Goal: Information Seeking & Learning: Compare options

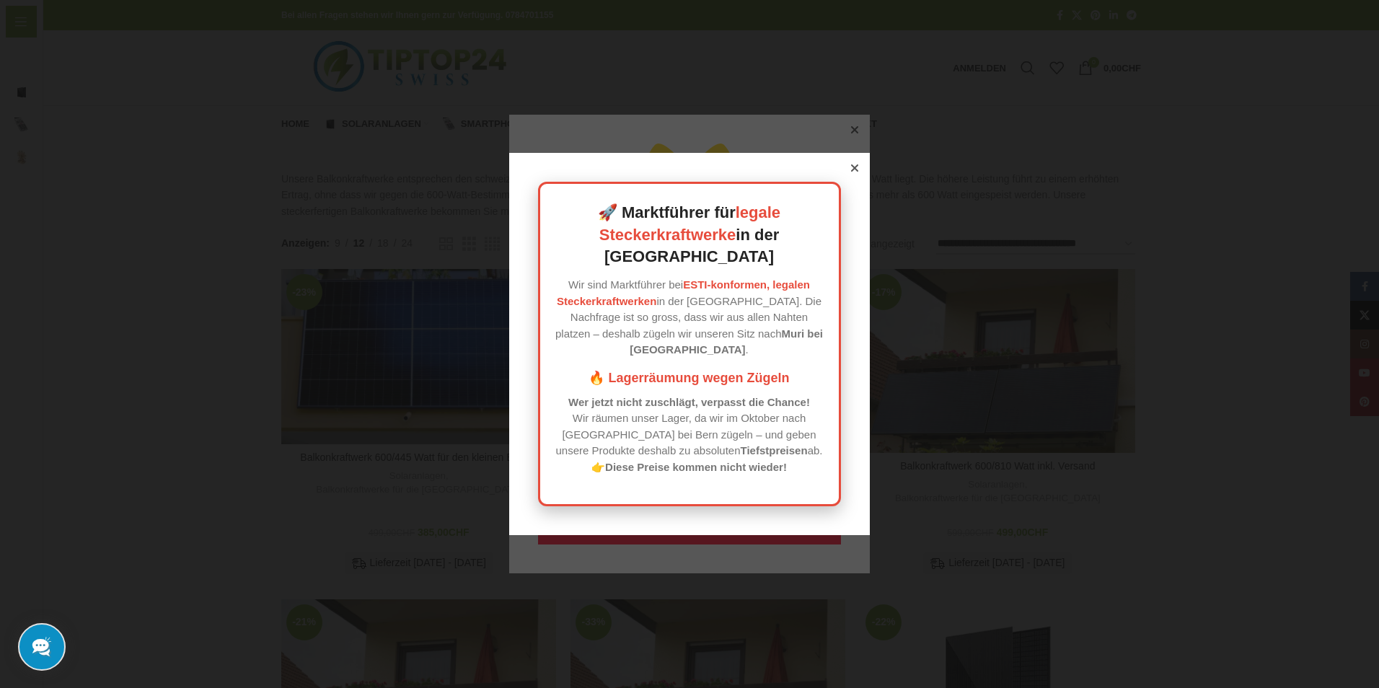
click at [853, 172] on icon at bounding box center [854, 167] width 7 height 7
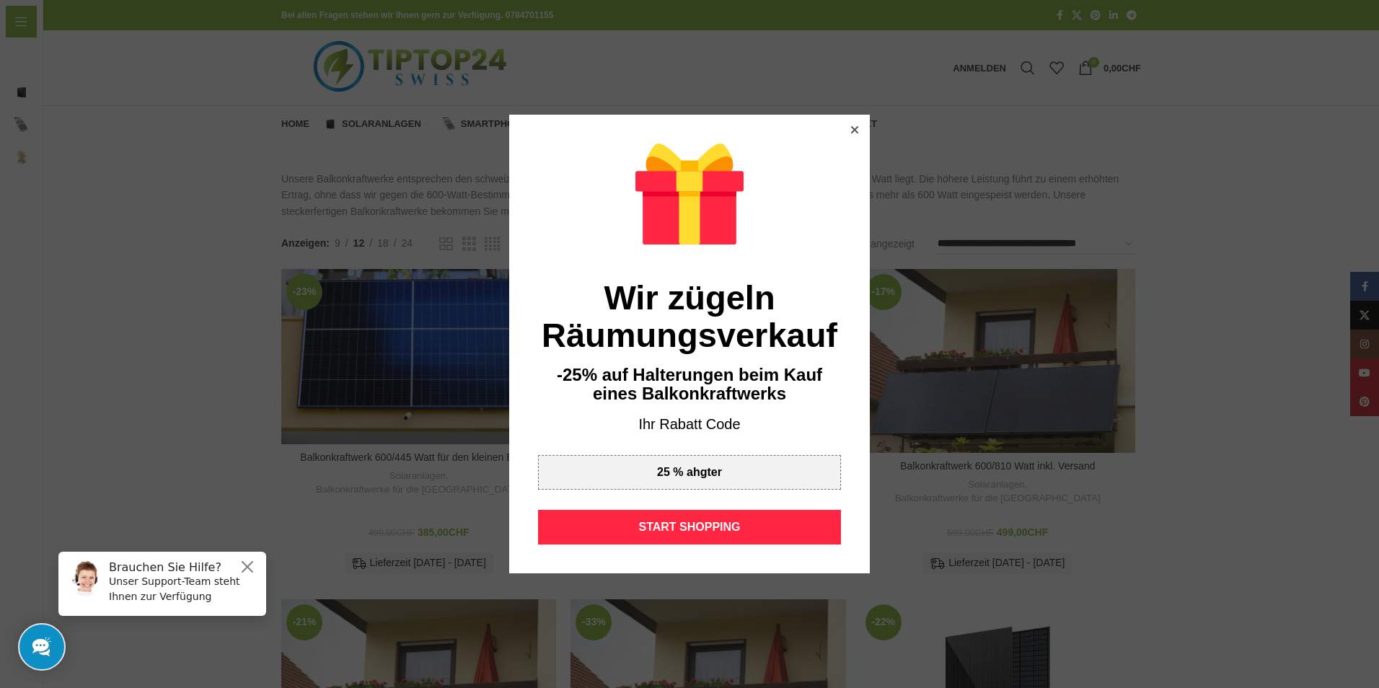
click at [851, 128] on icon at bounding box center [854, 129] width 7 height 7
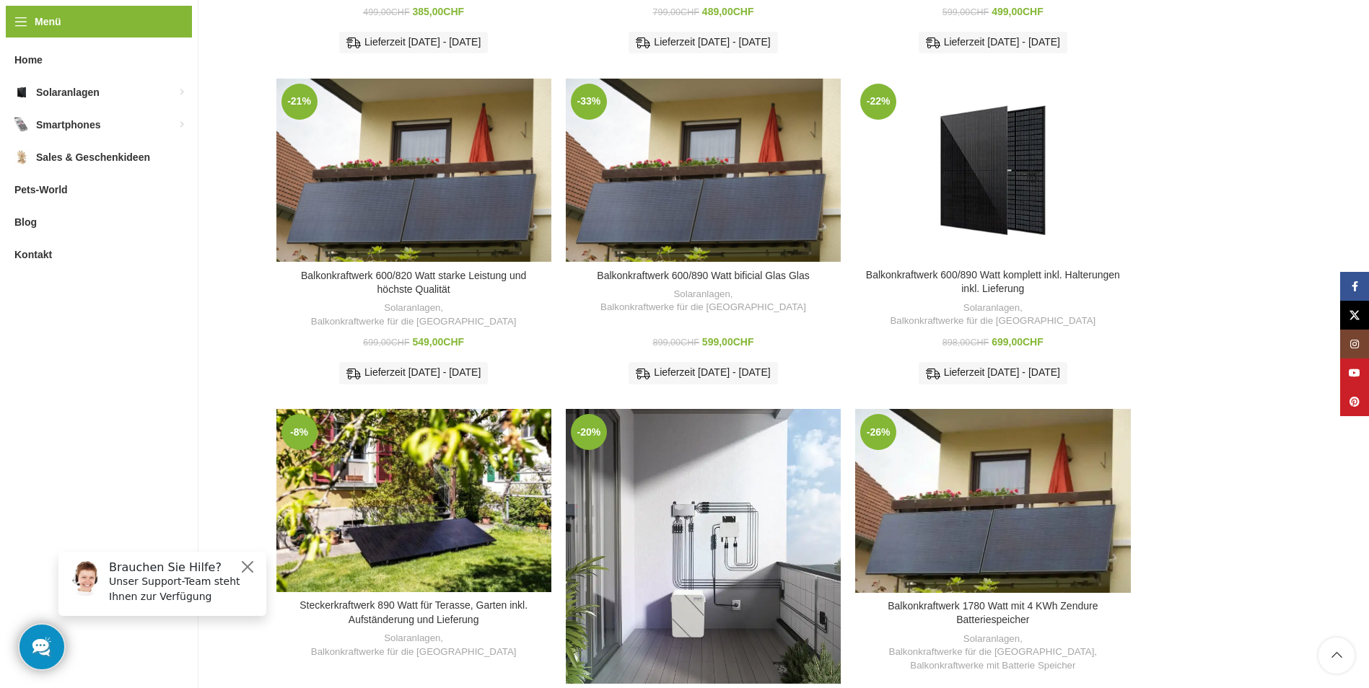
scroll to position [505, 0]
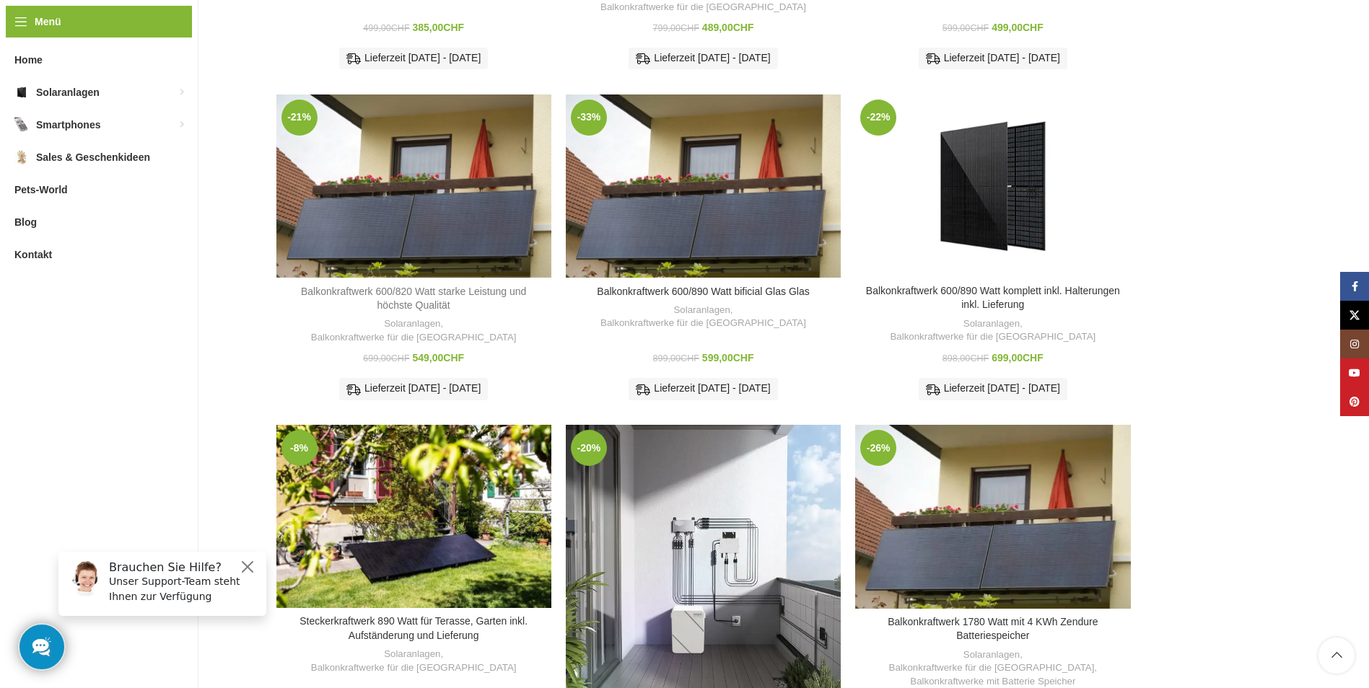
click at [374, 286] on link "Balkonkraftwerk 600/820 Watt starke Leistung und höchste Qualität" at bounding box center [413, 299] width 225 height 26
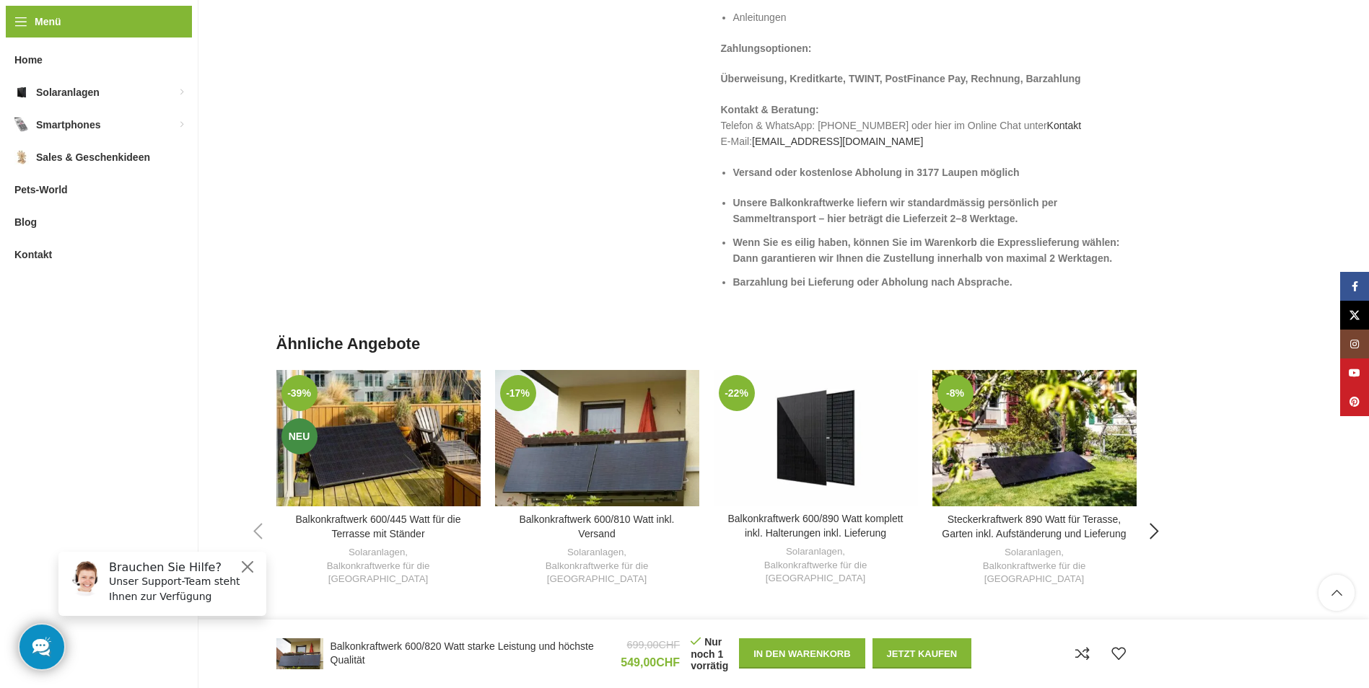
scroll to position [2525, 0]
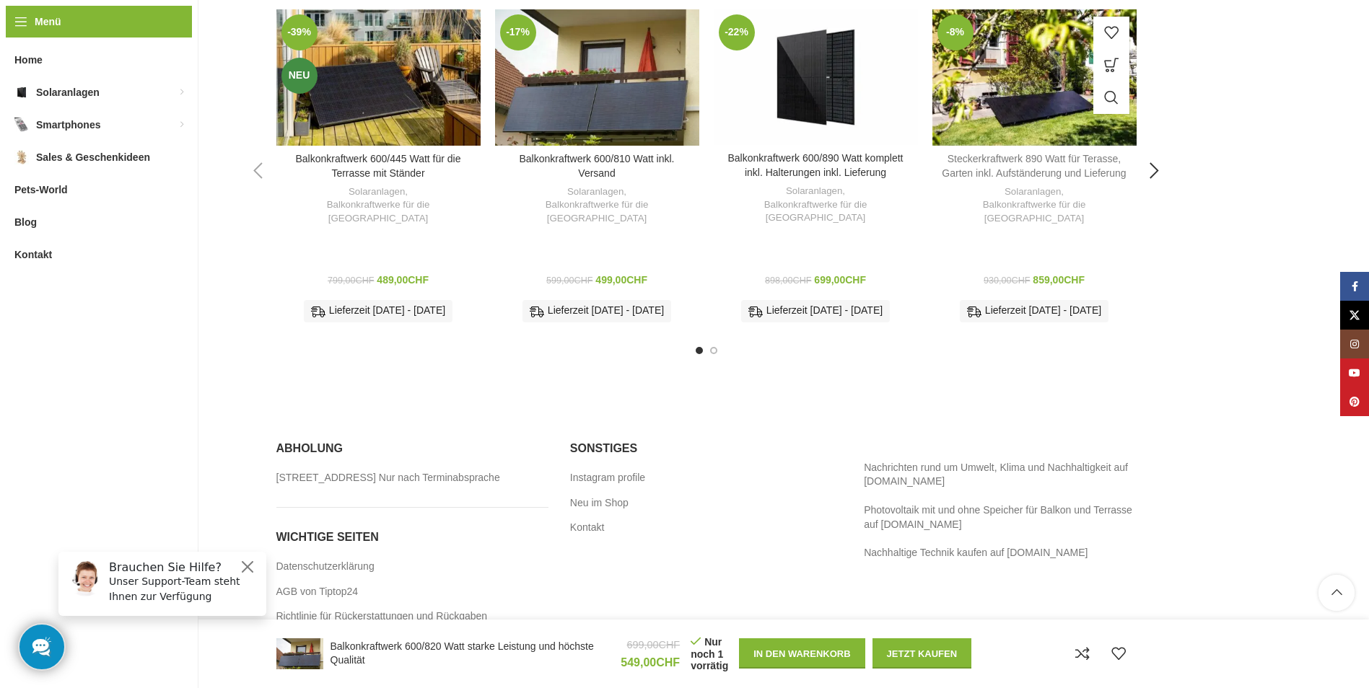
click at [1044, 164] on link "Steckerkraftwerk 890 Watt für Terasse, Garten inkl. Aufständerung und Lieferung" at bounding box center [1034, 166] width 184 height 26
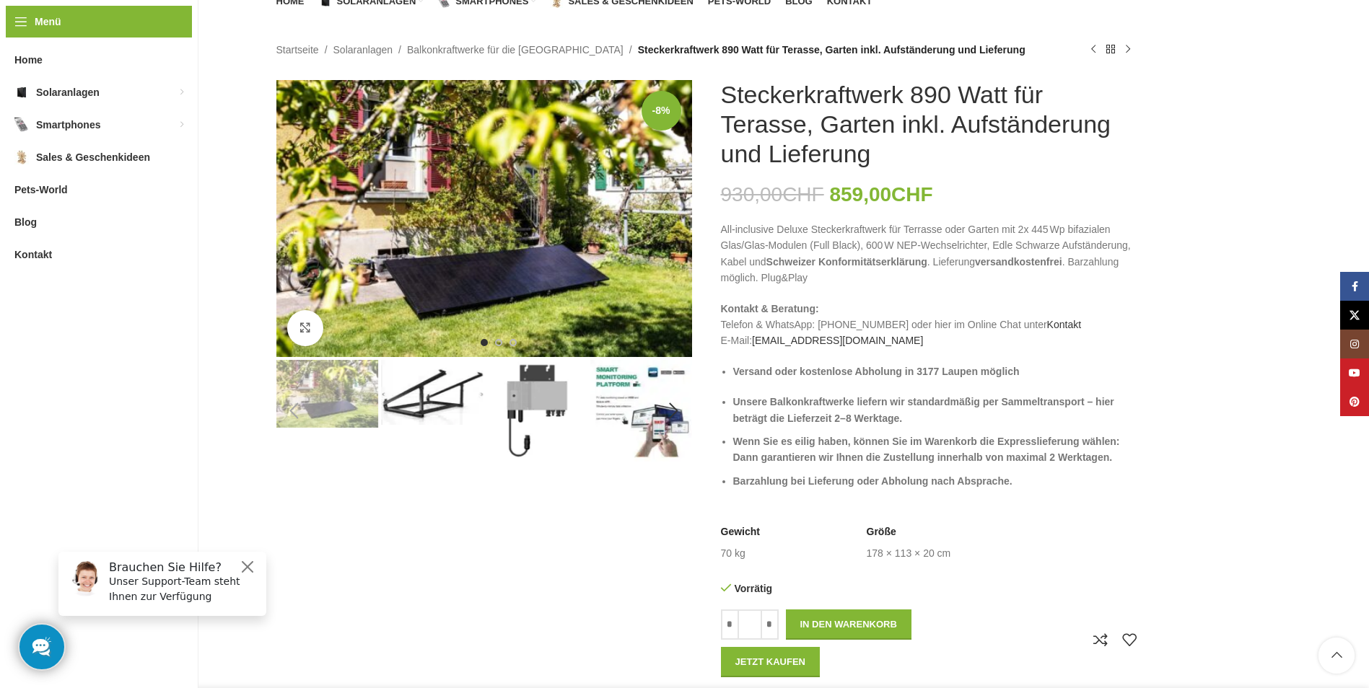
scroll to position [144, 0]
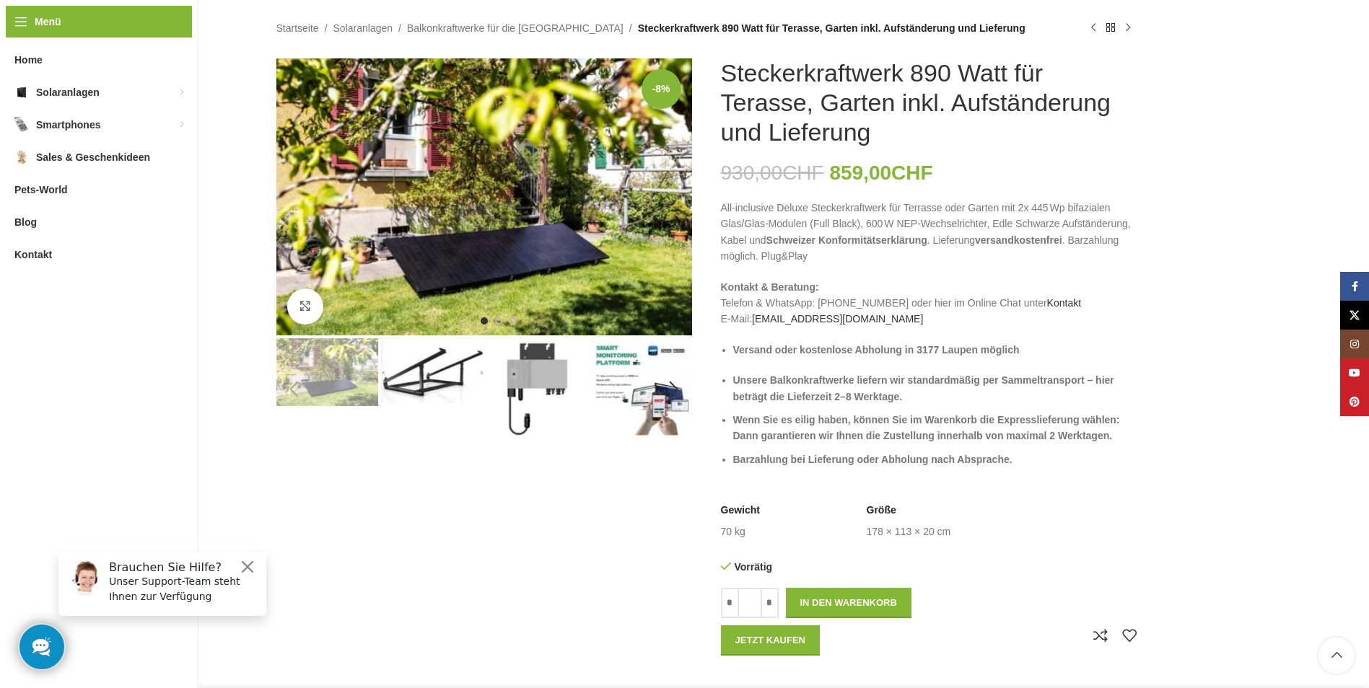
click at [649, 408] on img "4 / 7" at bounding box center [641, 389] width 102 height 102
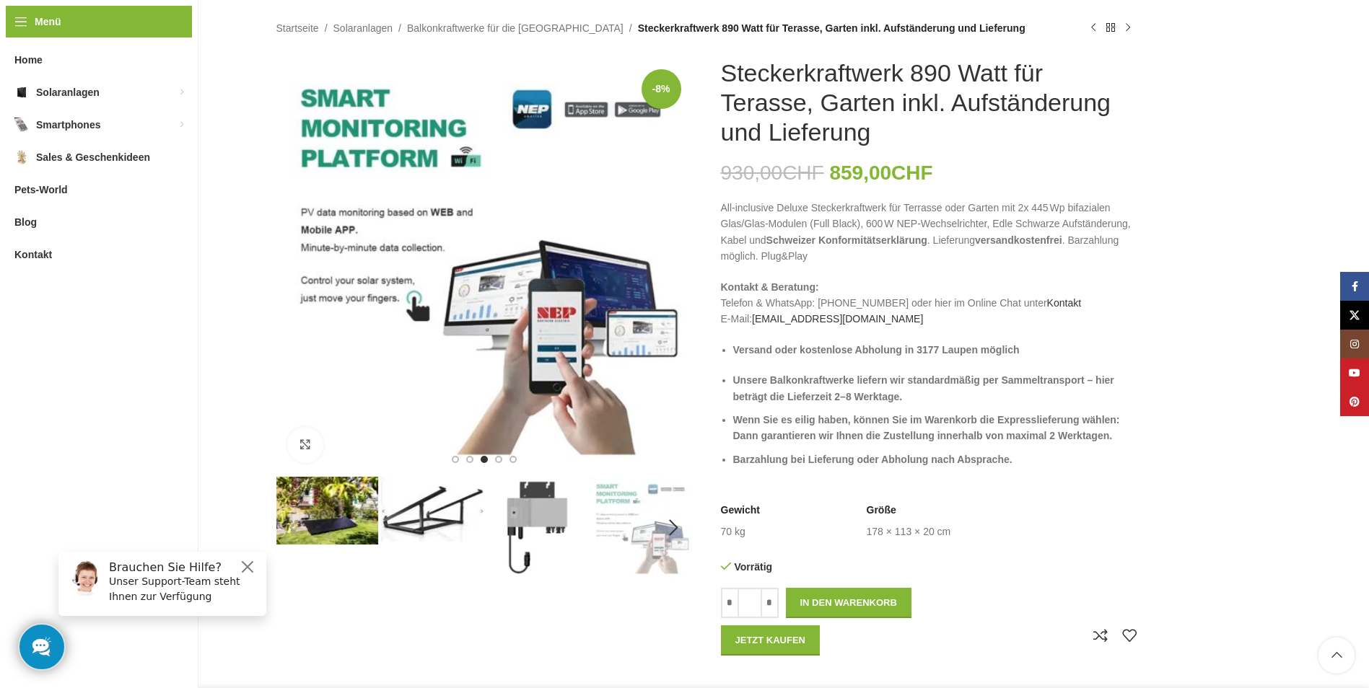
click at [548, 487] on img "3 / 7" at bounding box center [537, 528] width 102 height 102
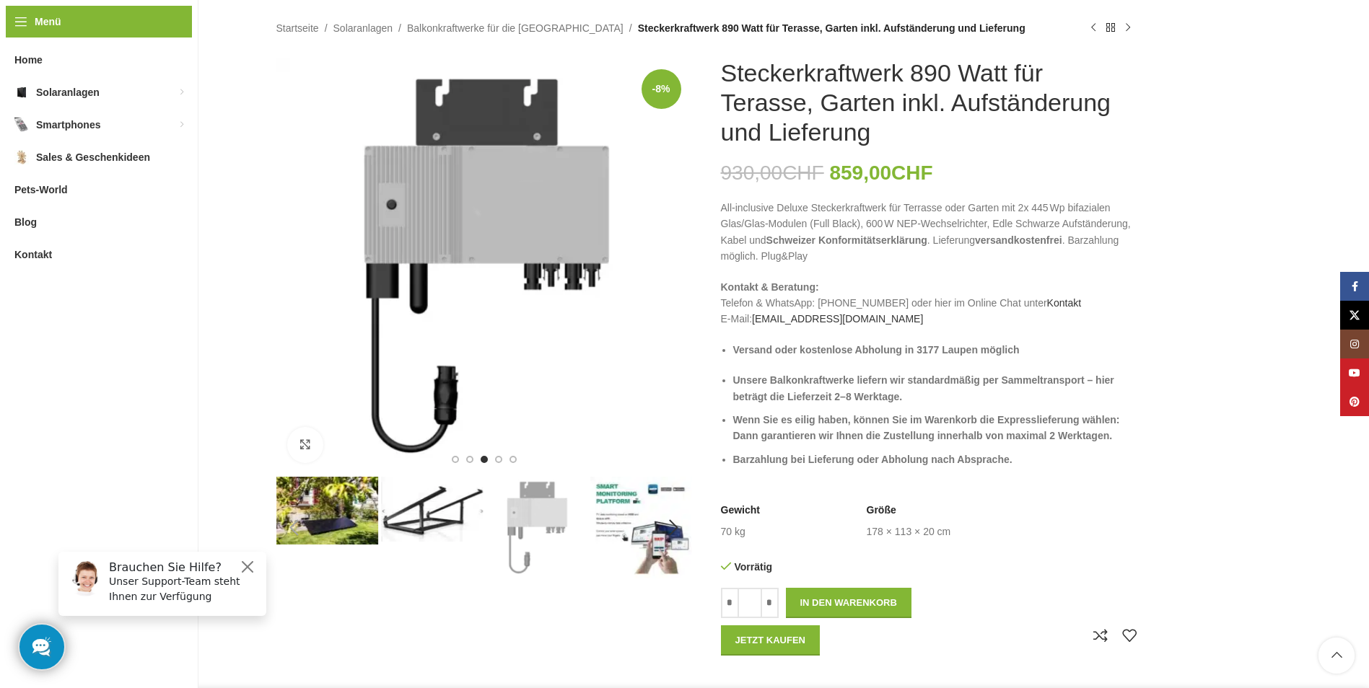
click at [434, 519] on img "2 / 7" at bounding box center [432, 509] width 102 height 65
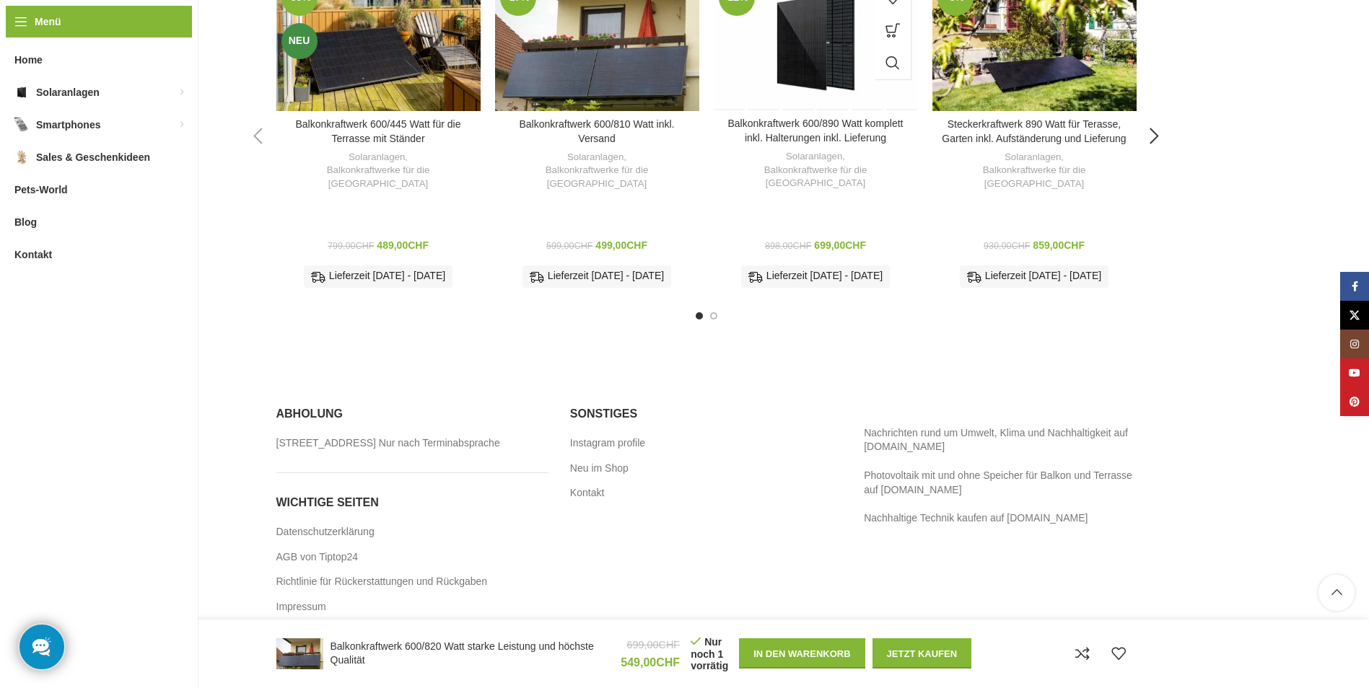
scroll to position [2381, 0]
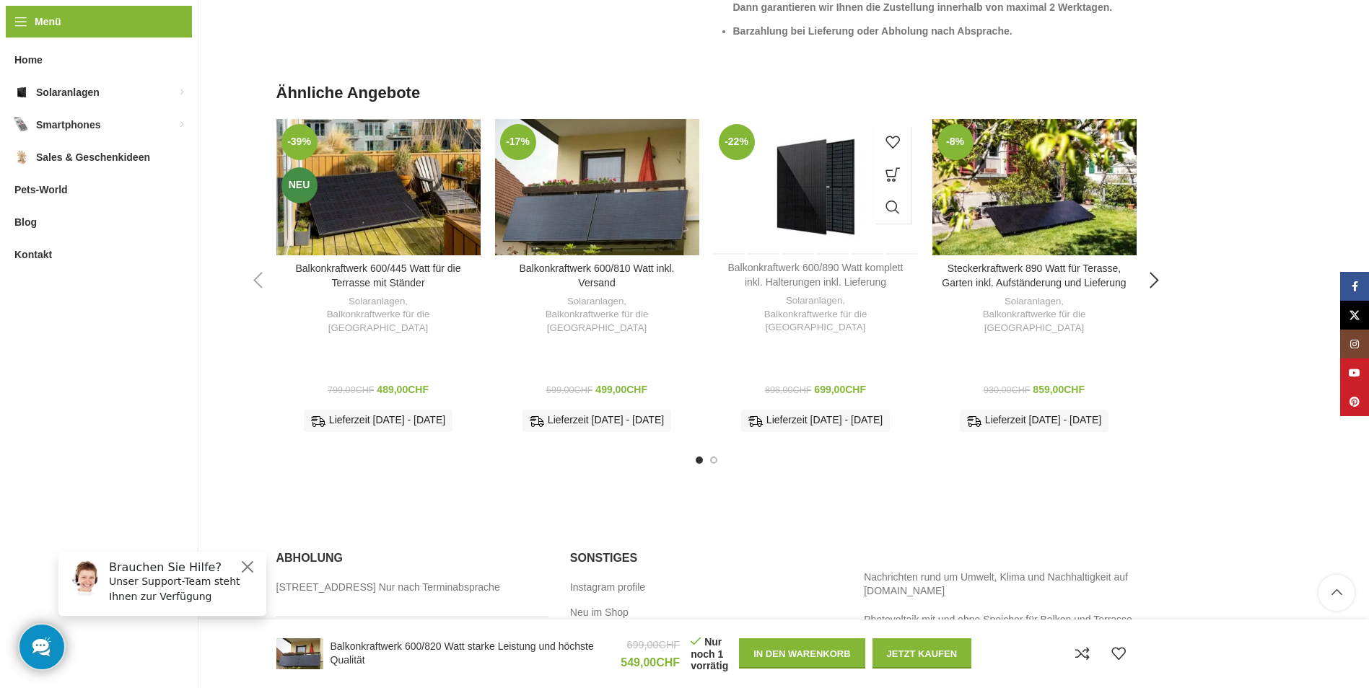
click at [794, 277] on link "Balkonkraftwerk 600/890 Watt komplett inkl. Halterungen inkl. Lieferung" at bounding box center [814, 275] width 175 height 26
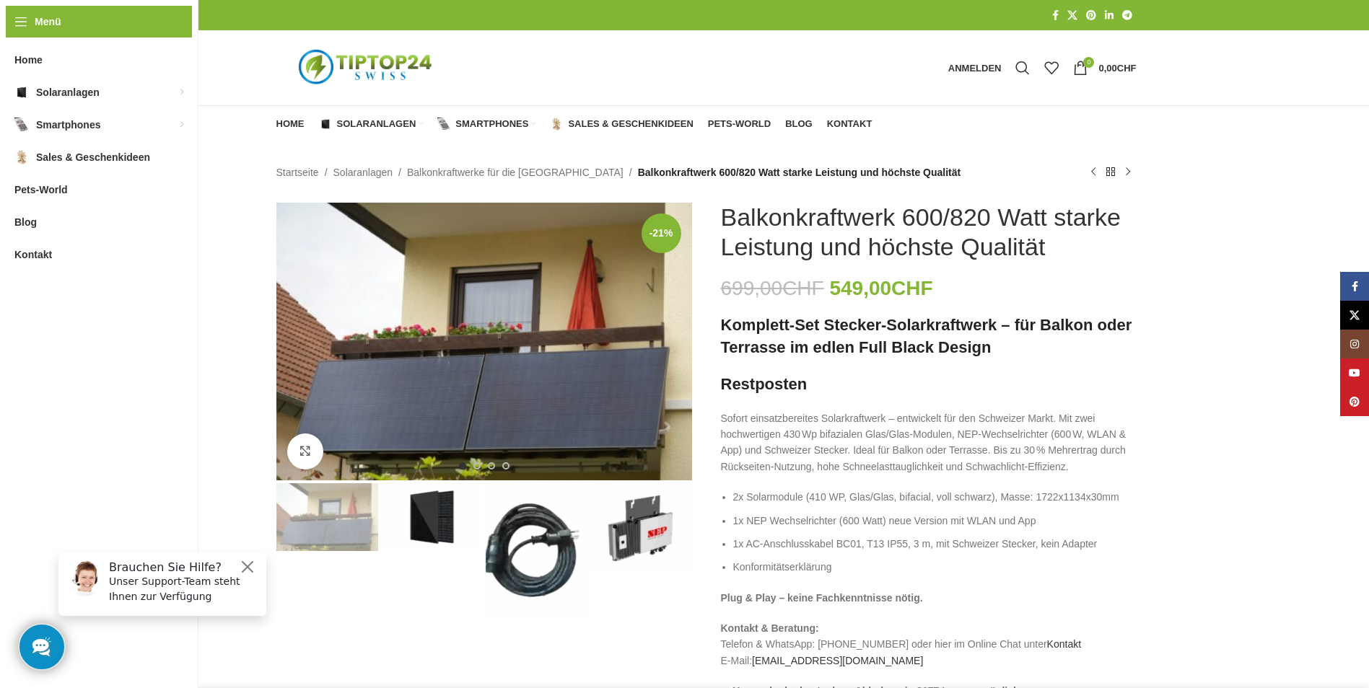
click at [663, 172] on span "Balkonkraftwerk 600/820 Watt starke Leistung und höchste Qualität" at bounding box center [799, 172] width 323 height 16
click at [495, 173] on link "Balkonkraftwerke für die [GEOGRAPHIC_DATA]" at bounding box center [515, 172] width 216 height 16
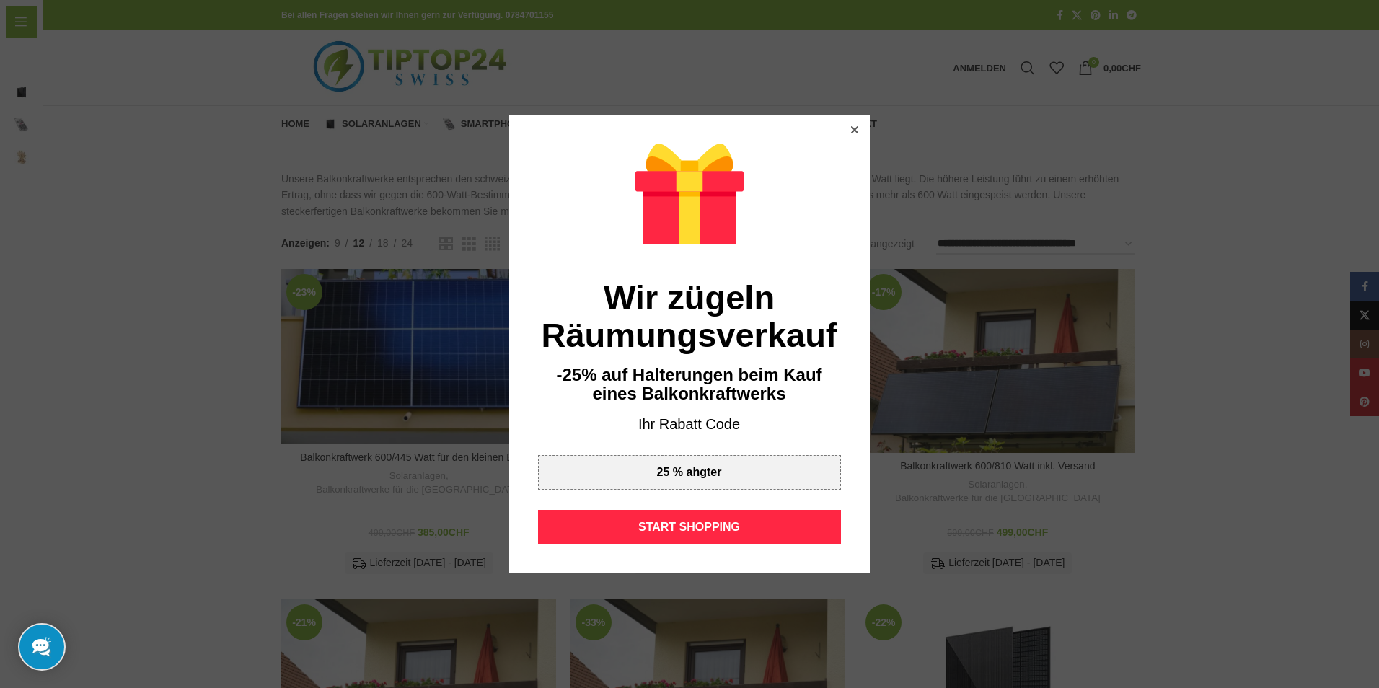
click at [851, 130] on icon at bounding box center [854, 129] width 7 height 7
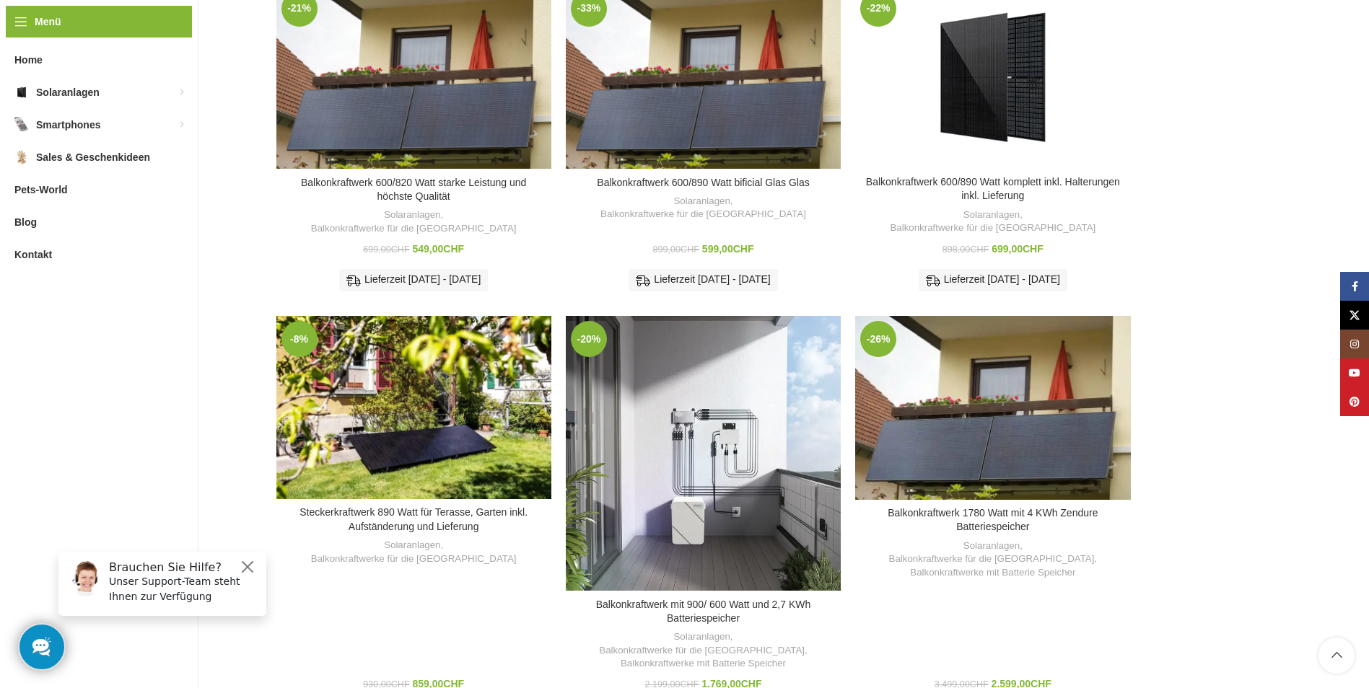
scroll to position [527, 0]
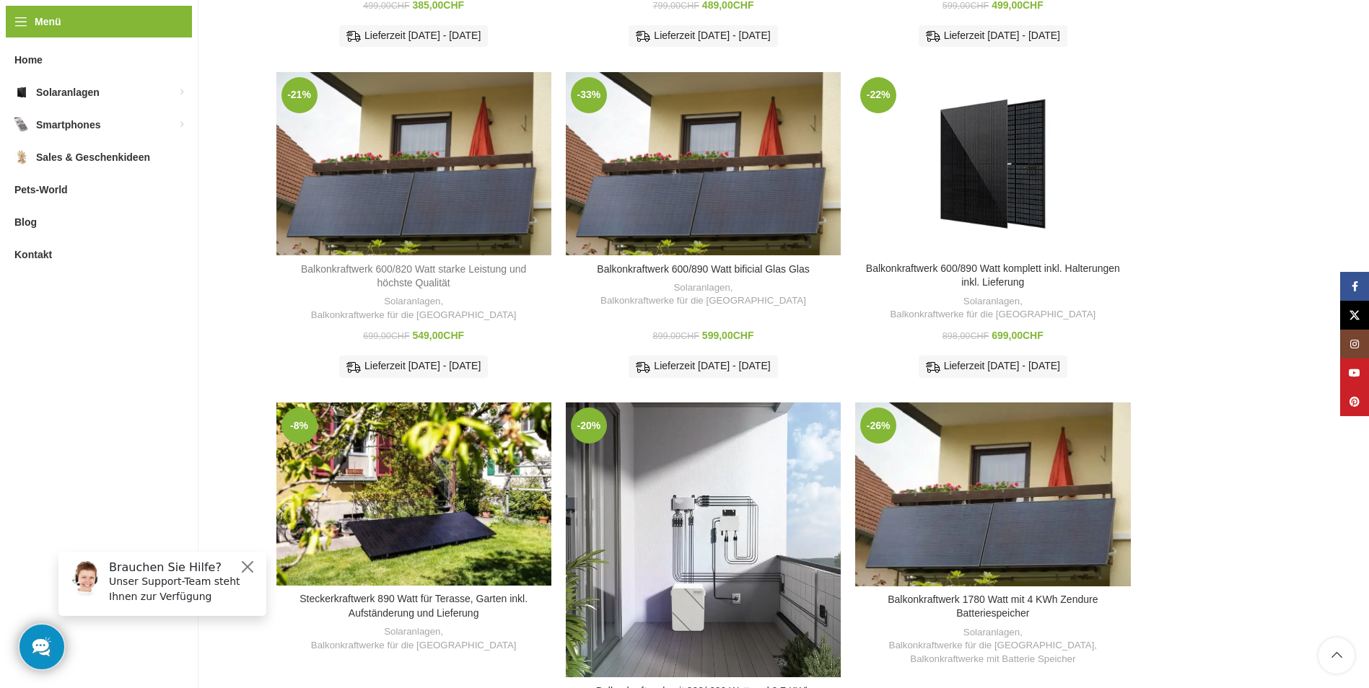
click at [406, 263] on link "Balkonkraftwerk 600/820 Watt starke Leistung und höchste Qualität" at bounding box center [413, 276] width 225 height 26
